Goal: Task Accomplishment & Management: Manage account settings

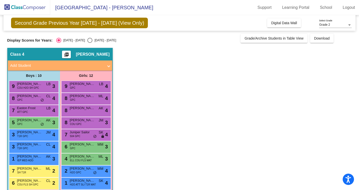
scroll to position [44, 0]
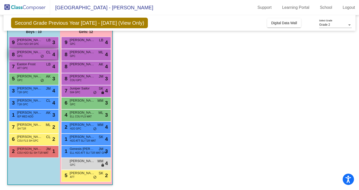
click at [36, 56] on div "8 [PERSON_NAME] GPC CL lock do_not_disturb_alt 4" at bounding box center [33, 54] width 48 height 10
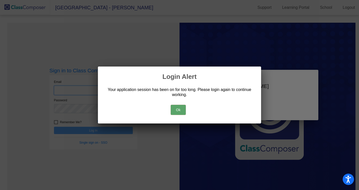
type input "[EMAIL_ADDRESS][DOMAIN_NAME]"
click at [177, 109] on button "Ok" at bounding box center [178, 110] width 15 height 10
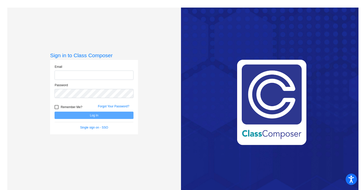
type input "[EMAIL_ADDRESS][DOMAIN_NAME]"
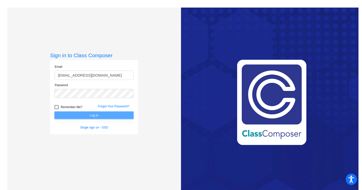
click at [110, 116] on button "Log In" at bounding box center [94, 114] width 79 height 7
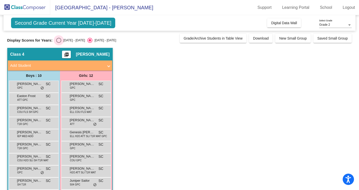
click at [59, 40] on div "Select an option" at bounding box center [58, 40] width 5 height 5
click at [59, 43] on input "[DATE] - [DATE]" at bounding box center [59, 43] width 0 height 0
radio input "true"
